Goal: Information Seeking & Learning: Learn about a topic

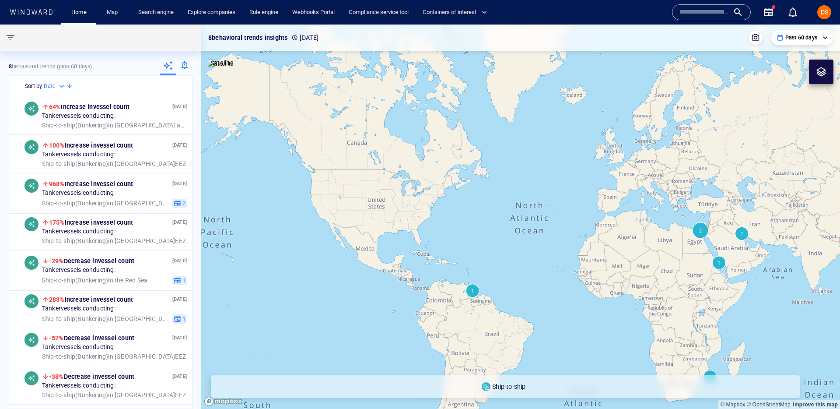
click at [706, 12] on input "text" at bounding box center [705, 12] width 50 height 13
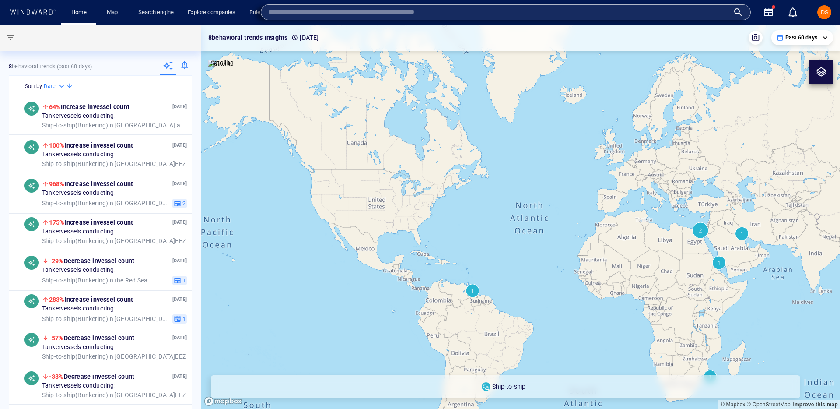
paste input "*******"
type input "*******"
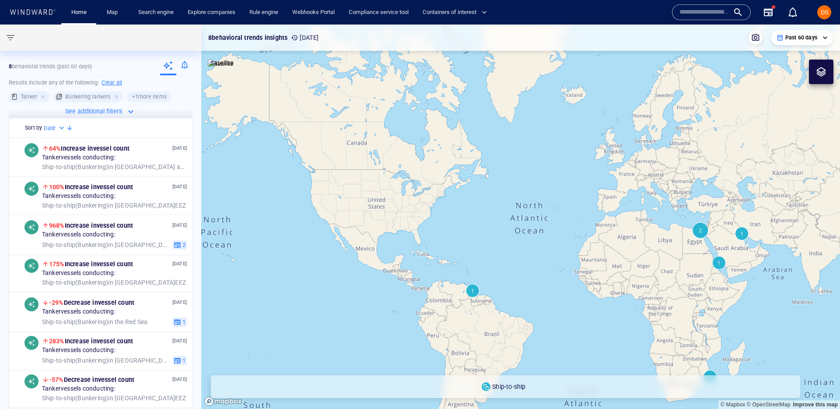
click at [186, 69] on div at bounding box center [184, 67] width 16 height 18
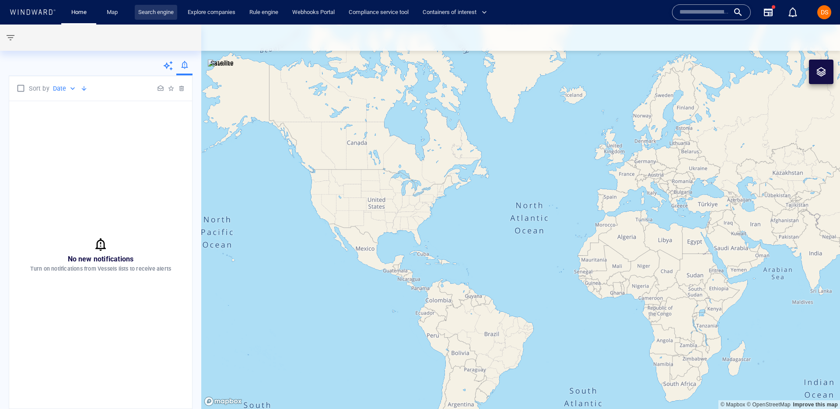
click at [144, 18] on link "Search engine" at bounding box center [156, 12] width 42 height 15
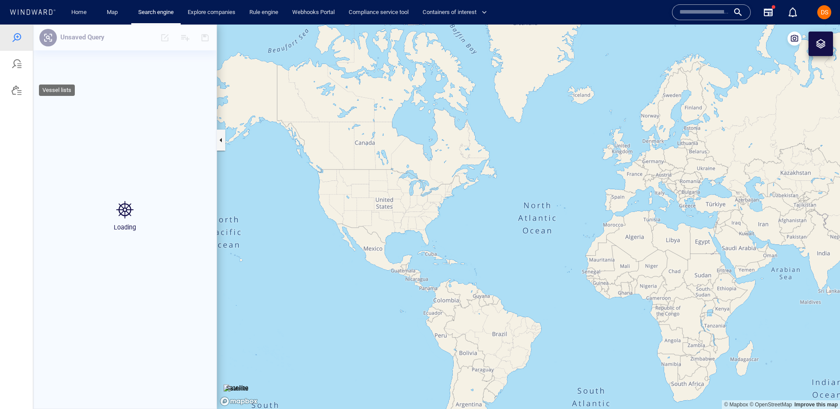
click at [14, 88] on div at bounding box center [16, 90] width 11 height 11
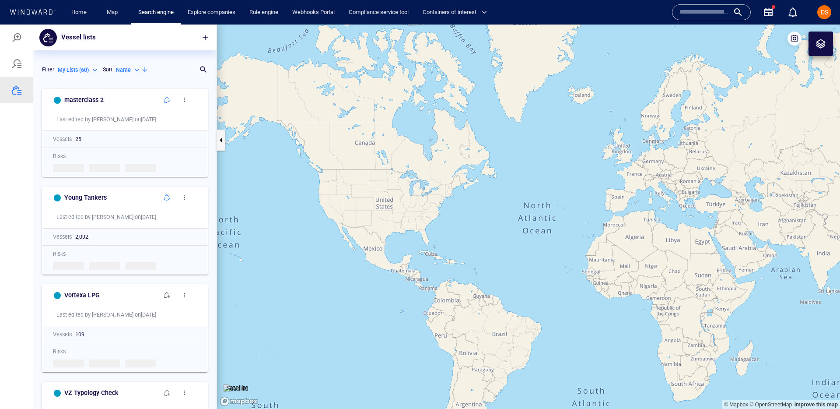
scroll to position [324, 183]
click at [167, 196] on span "button" at bounding box center [167, 197] width 7 height 7
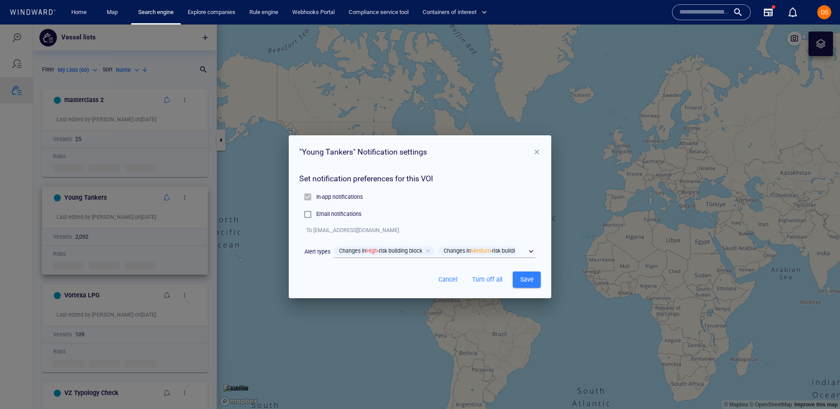
click at [539, 249] on div "Alert types Changes in High -risk building block Changes in Medium -risk buildi…" at bounding box center [420, 250] width 242 height 14
click at [535, 250] on div "​" at bounding box center [435, 251] width 202 height 13
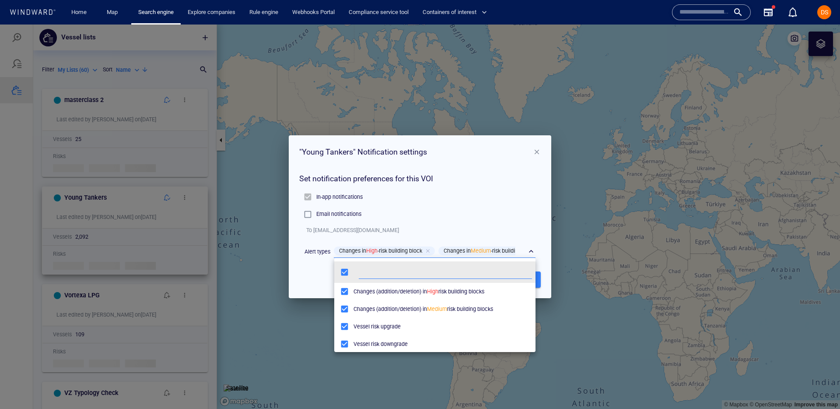
scroll to position [88, 201]
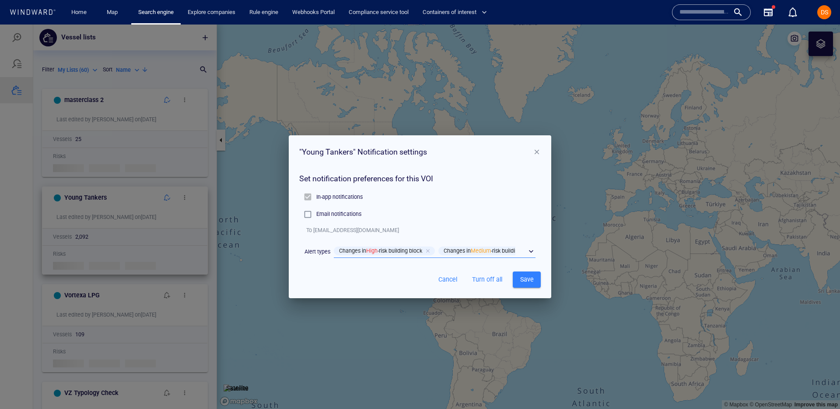
click at [535, 252] on div "​" at bounding box center [435, 251] width 202 height 13
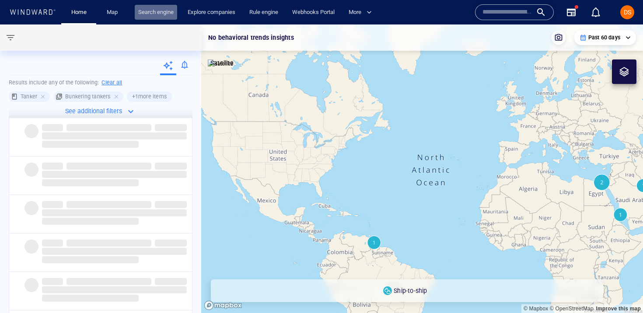
click at [153, 14] on link "Search engine" at bounding box center [156, 12] width 42 height 15
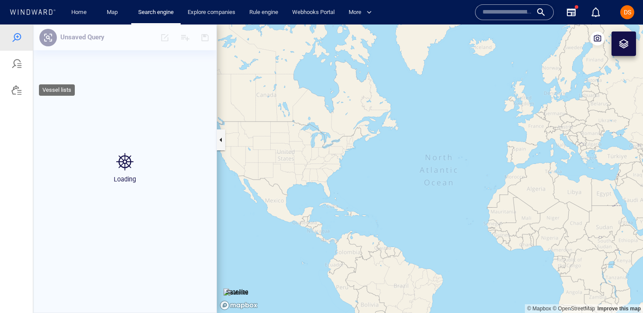
click at [11, 89] on div at bounding box center [16, 90] width 33 height 26
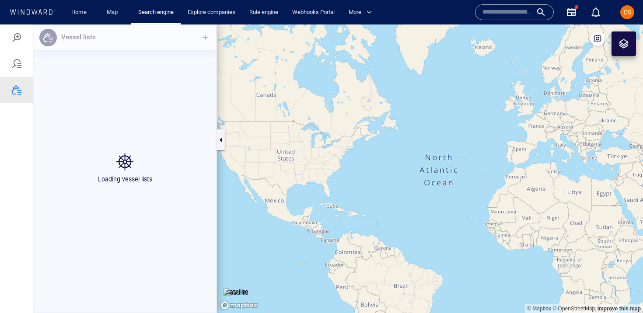
click at [148, 41] on div "Loading vessel lists" at bounding box center [124, 169] width 183 height 289
click at [17, 98] on div at bounding box center [16, 90] width 33 height 26
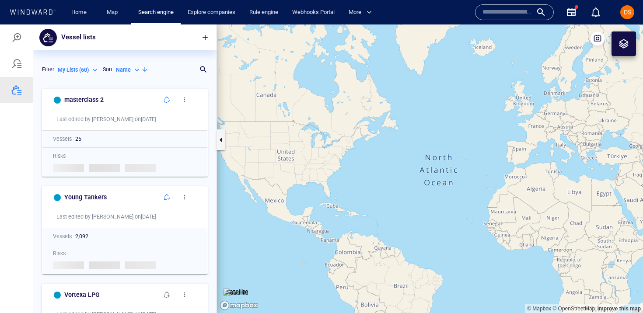
scroll to position [229, 183]
click at [167, 105] on button "button" at bounding box center [167, 100] width 18 height 18
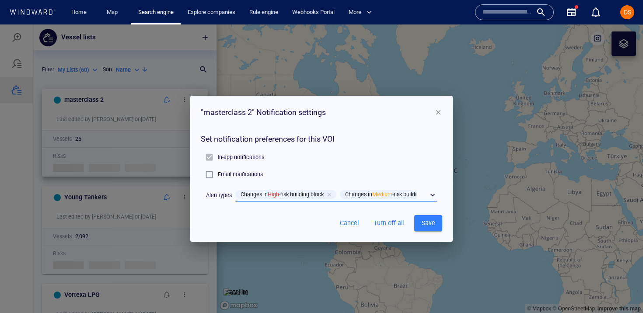
click at [424, 198] on div "​" at bounding box center [336, 195] width 202 height 13
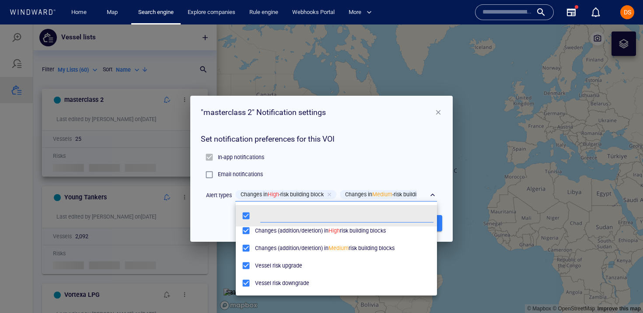
scroll to position [1, 0]
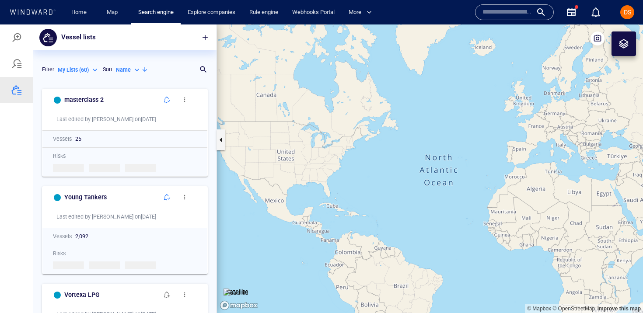
click at [632, 16] on div "DS" at bounding box center [627, 12] width 14 height 14
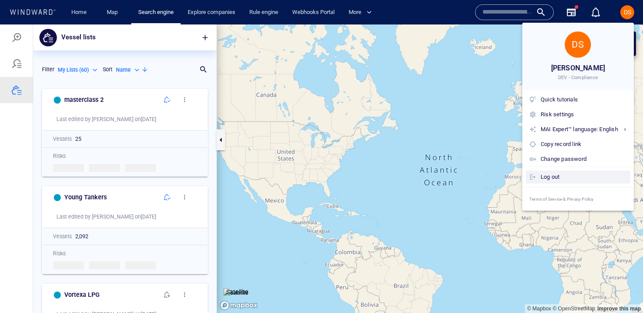
click at [553, 180] on div "Log out" at bounding box center [584, 177] width 86 height 10
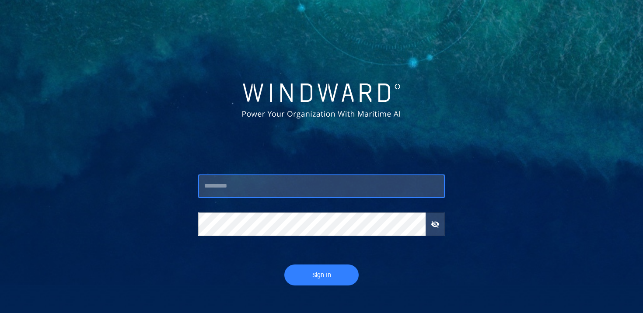
click at [224, 183] on input "text" at bounding box center [321, 187] width 247 height 24
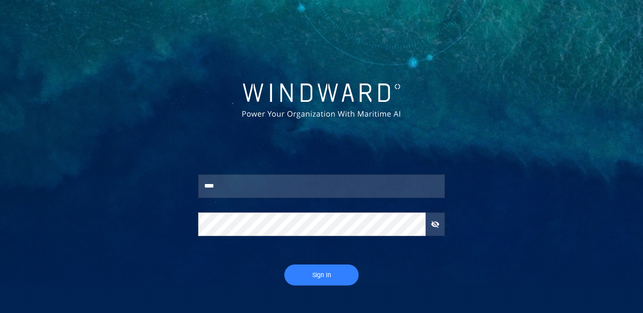
type input "**********"
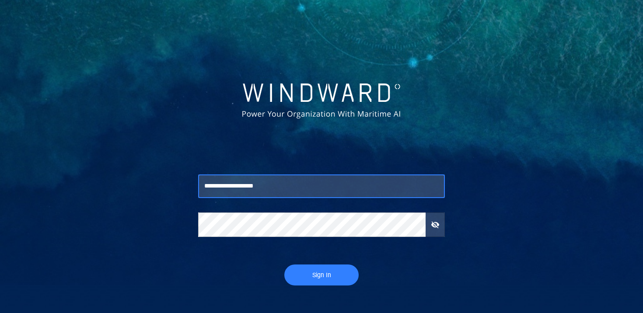
click at [307, 283] on button "Sign In" at bounding box center [321, 275] width 74 height 21
